Goal: Task Accomplishment & Management: Complete application form

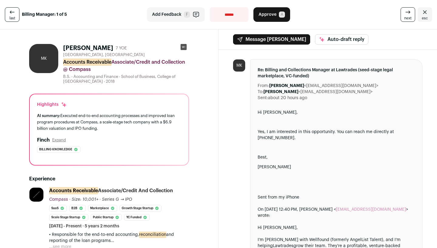
click at [184, 46] on rect at bounding box center [183, 47] width 6 height 6
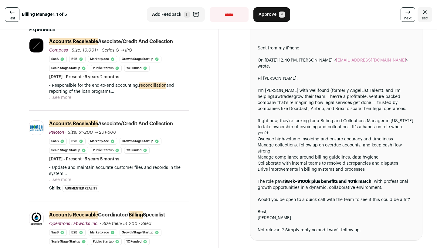
scroll to position [150, 0]
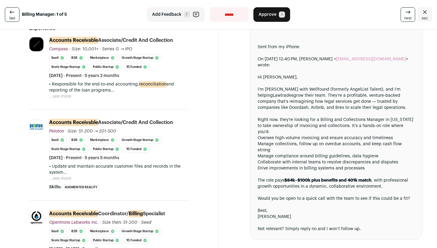
click at [67, 176] on button "...see more" at bounding box center [60, 179] width 22 height 6
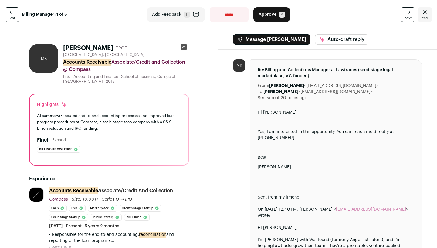
scroll to position [0, 0]
click at [263, 16] on span "Approve" at bounding box center [267, 15] width 18 height 6
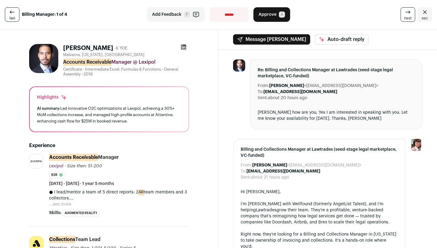
click at [181, 48] on icon at bounding box center [183, 47] width 5 height 5
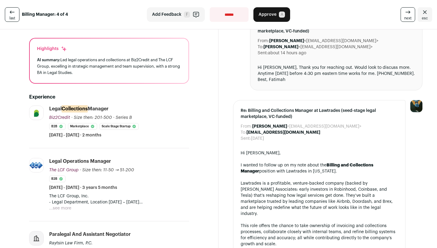
scroll to position [45, 0]
click at [62, 206] on button "...see more" at bounding box center [60, 208] width 22 height 6
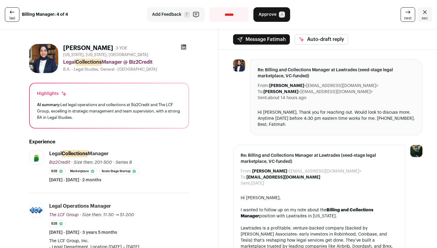
scroll to position [0, 0]
click at [256, 17] on button "Approve A" at bounding box center [271, 14] width 37 height 15
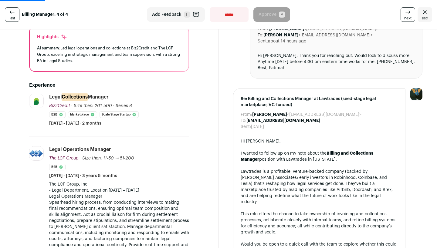
scroll to position [88, 0]
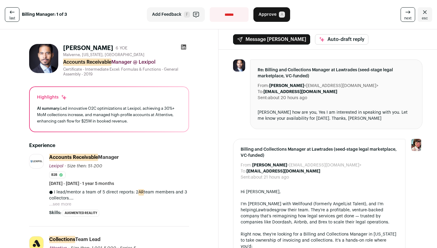
click at [19, 20] on link "last" at bounding box center [12, 14] width 15 height 15
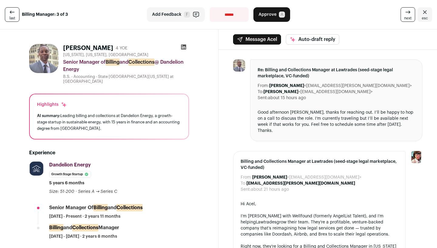
click at [428, 14] on link "esc" at bounding box center [424, 14] width 15 height 15
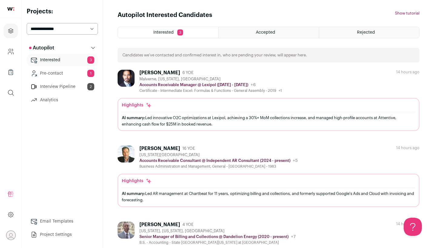
click at [277, 33] on div "Accepted" at bounding box center [269, 32] width 100 height 11
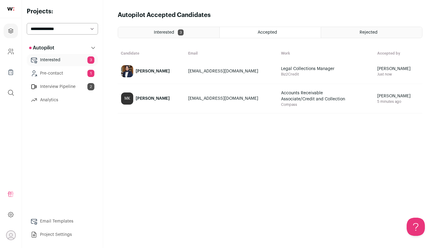
click at [157, 73] on div "[PERSON_NAME]" at bounding box center [153, 71] width 34 height 6
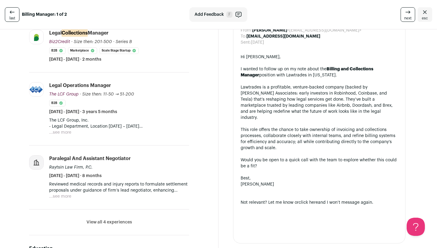
scroll to position [135, 0]
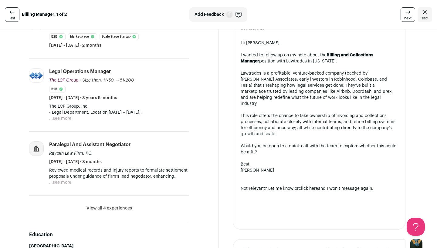
click at [113, 206] on button "View all 4 experiences" at bounding box center [108, 208] width 45 height 6
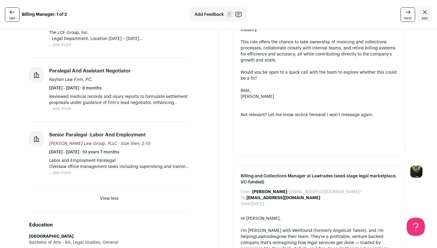
scroll to position [209, 0]
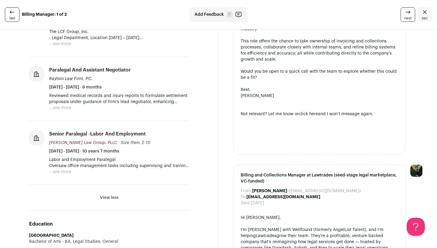
drag, startPoint x: 113, startPoint y: 199, endPoint x: 109, endPoint y: 221, distance: 22.5
click at [109, 221] on section "Experience Biz2Credit biz2credit.com Add to company list Public / Private Priva…" at bounding box center [109, 128] width 160 height 419
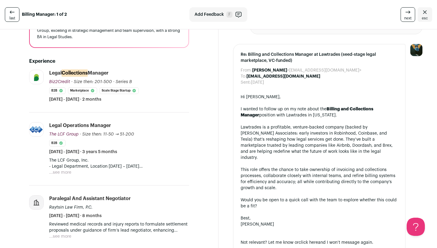
scroll to position [77, 0]
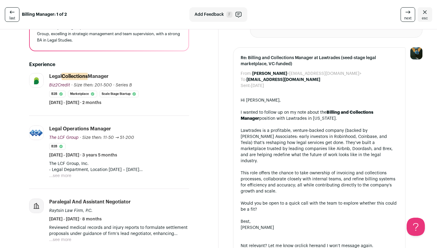
click at [60, 178] on button "...see more" at bounding box center [60, 176] width 22 height 6
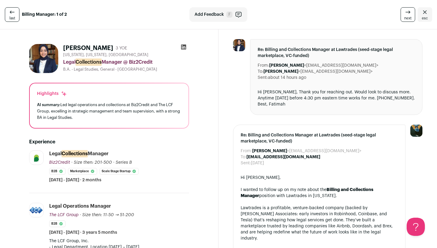
scroll to position [0, 0]
click at [185, 51] on div at bounding box center [183, 48] width 11 height 8
click at [184, 49] on icon at bounding box center [183, 47] width 5 height 5
click at [405, 12] on icon at bounding box center [407, 12] width 4 height 0
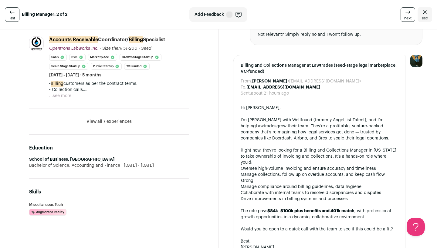
scroll to position [322, 0]
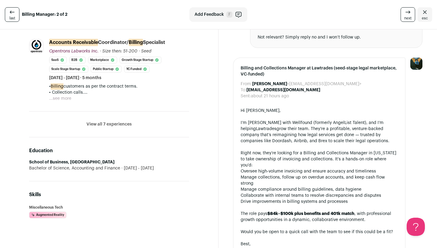
click at [116, 126] on button "View all 7 experiences" at bounding box center [108, 124] width 45 height 6
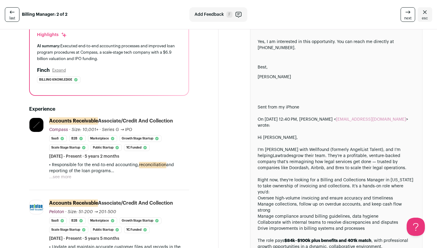
scroll to position [70, 0]
click at [62, 176] on button "...see more" at bounding box center [60, 177] width 22 height 6
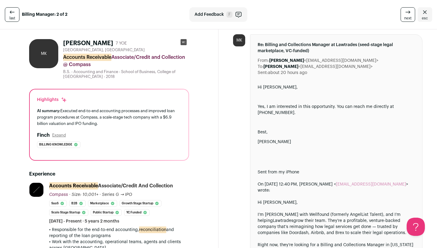
scroll to position [0, 0]
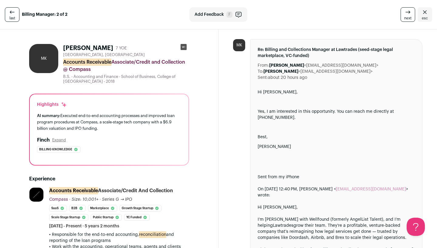
click at [405, 20] on span "next" at bounding box center [407, 18] width 7 height 5
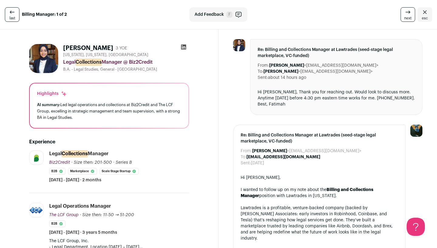
click at [400, 14] on link "next" at bounding box center [407, 14] width 15 height 15
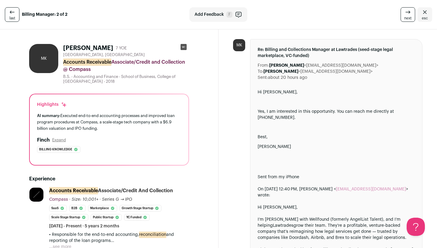
click at [402, 9] on link "next" at bounding box center [407, 14] width 15 height 15
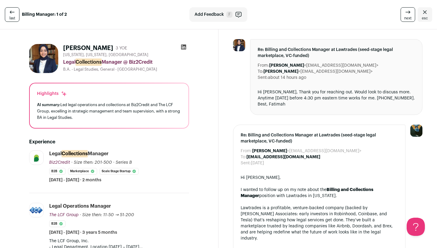
click at [13, 16] on span "last" at bounding box center [12, 18] width 6 height 5
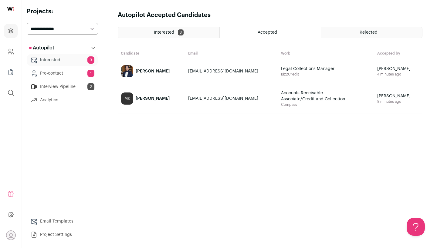
select select "*****"
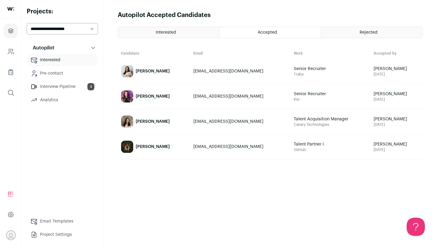
click at [280, 35] on div "Accepted" at bounding box center [269, 32] width 101 height 11
click at [335, 32] on div "Rejected" at bounding box center [371, 32] width 101 height 11
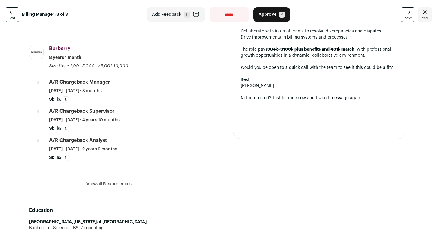
scroll to position [265, 0]
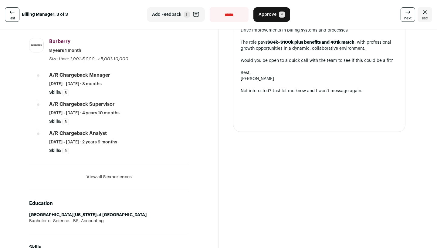
click at [129, 179] on li "View all 5 experiences View less" at bounding box center [109, 177] width 160 height 26
click at [124, 179] on li "View all 5 experiences View less" at bounding box center [109, 177] width 160 height 26
click at [122, 174] on button "View all 5 experiences" at bounding box center [108, 177] width 45 height 6
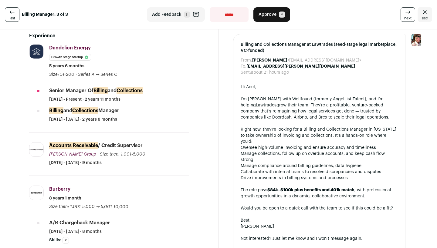
scroll to position [117, 0]
select select "**********"
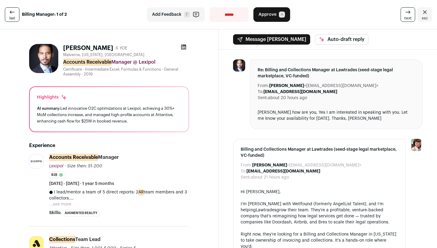
click at [60, 206] on button "...see more" at bounding box center [60, 204] width 22 height 6
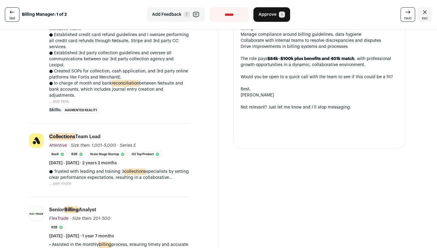
scroll to position [239, 0]
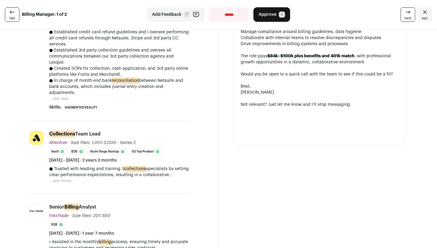
click at [64, 181] on button "...see more" at bounding box center [60, 181] width 22 height 6
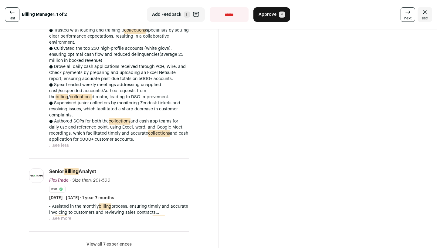
scroll to position [378, 0]
click at [66, 215] on button "...see more" at bounding box center [60, 218] width 22 height 6
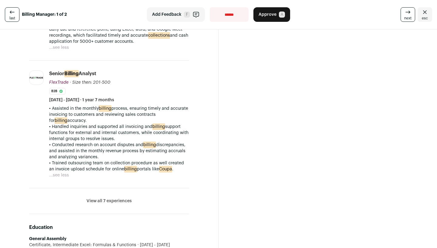
scroll to position [478, 0]
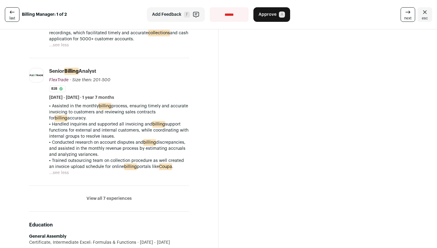
click at [97, 197] on button "View all 7 experiences" at bounding box center [108, 199] width 45 height 6
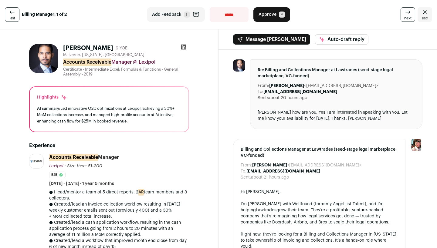
scroll to position [0, 0]
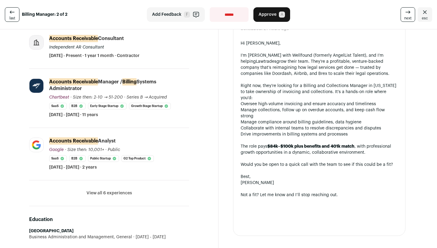
scroll to position [156, 0]
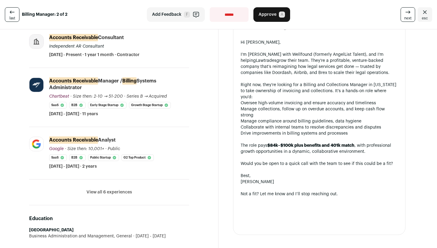
click at [107, 192] on button "View all 6 experiences" at bounding box center [108, 192] width 45 height 6
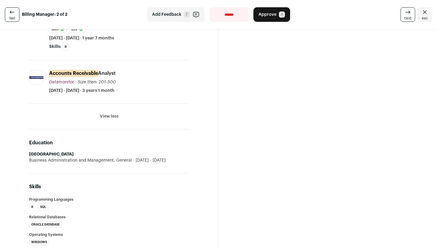
scroll to position [402, 0]
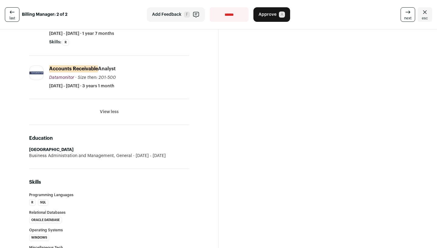
click at [104, 112] on button "View less" at bounding box center [109, 112] width 19 height 6
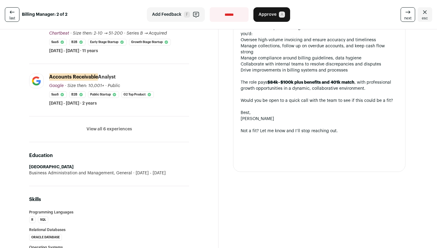
scroll to position [214, 0]
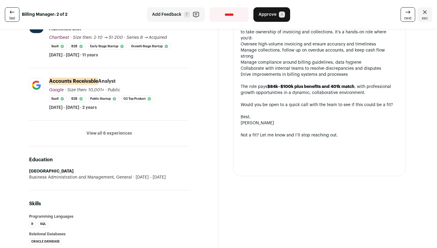
click at [110, 132] on button "View all 6 experiences" at bounding box center [108, 133] width 45 height 6
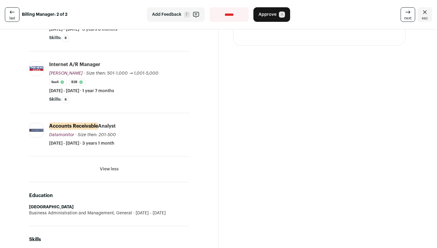
scroll to position [362, 0]
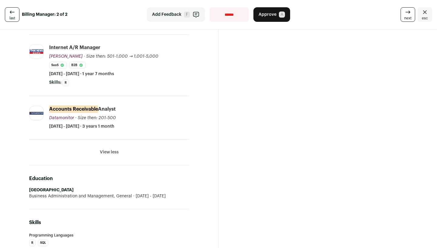
select select "**********"
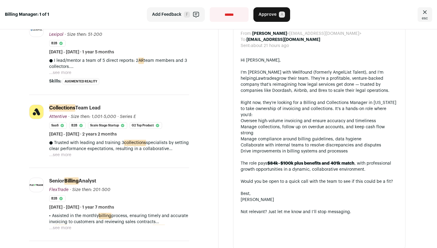
scroll to position [132, 0]
click at [64, 73] on button "...see more" at bounding box center [60, 72] width 22 height 6
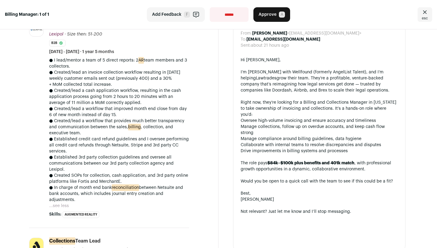
click at [268, 17] on span "Approve" at bounding box center [267, 15] width 18 height 6
